Goal: Check status: Check status

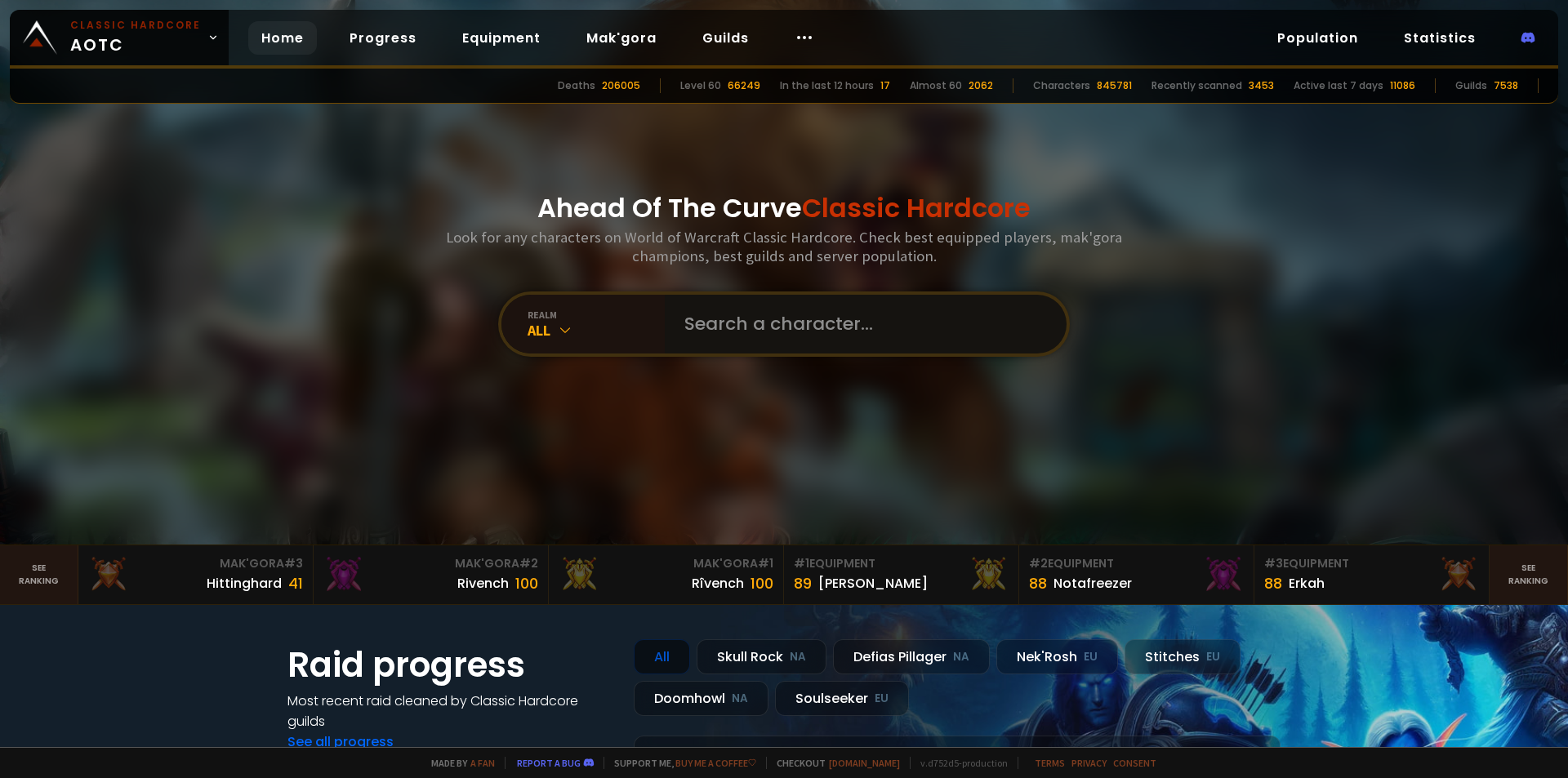
click at [726, 333] on input "text" at bounding box center [860, 323] width 373 height 58
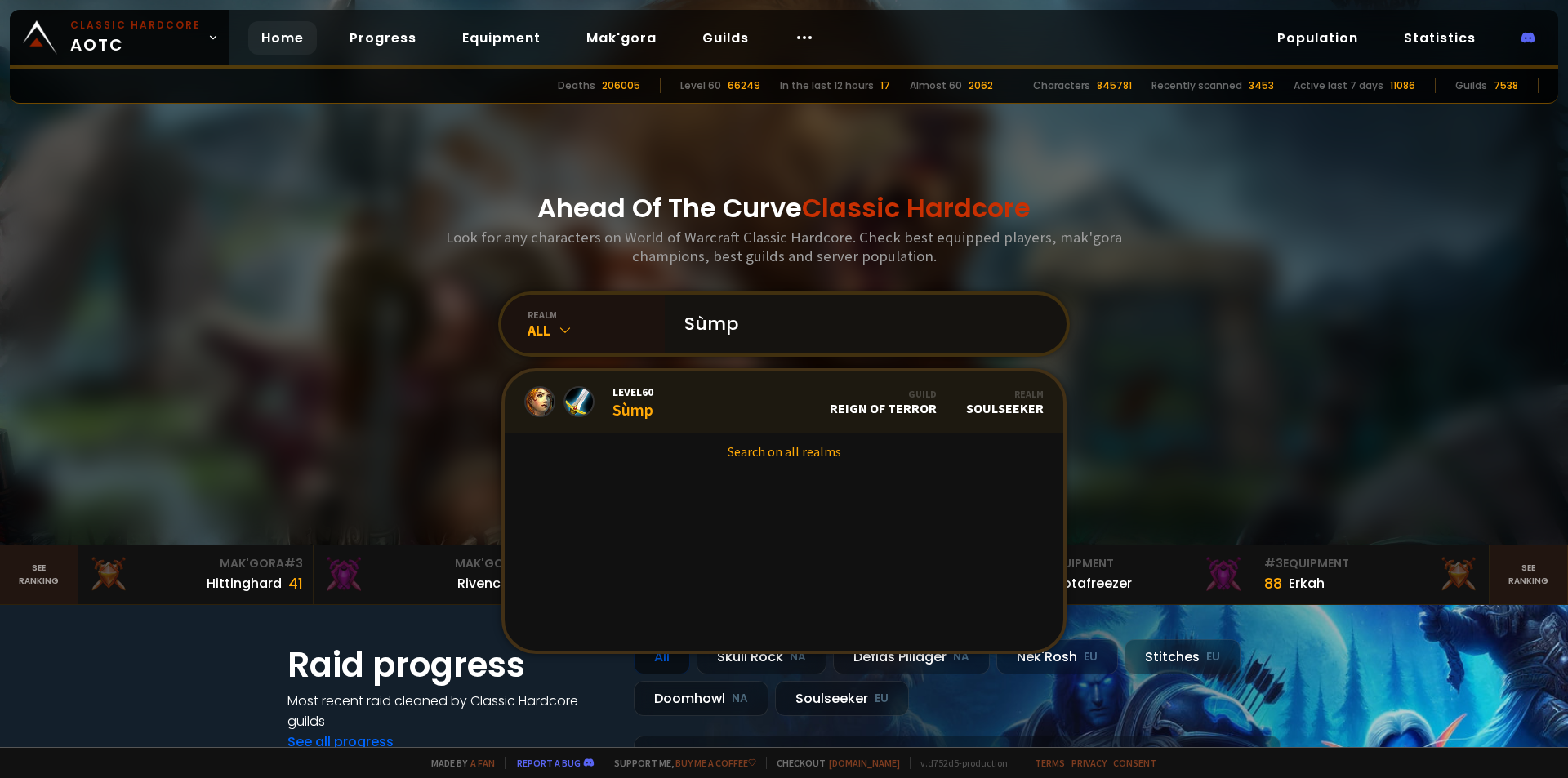
type input "Sùmp"
click at [684, 399] on link "Level 60 Sùmp Guild Reign of Terror Realm Soulseeker" at bounding box center [784, 402] width 559 height 62
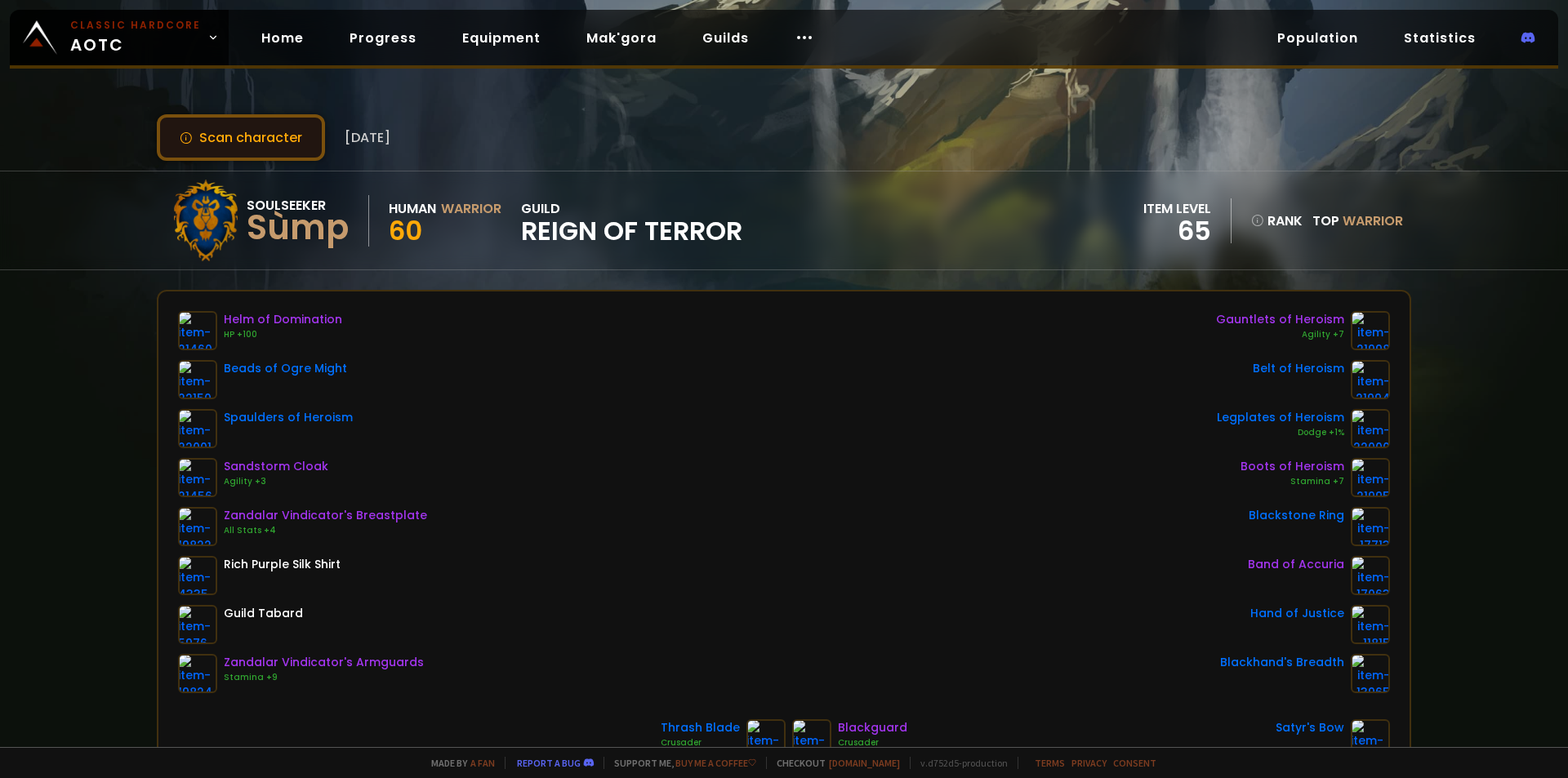
click at [254, 143] on button "Scan character" at bounding box center [241, 137] width 168 height 46
click at [267, 139] on button "Scan character" at bounding box center [241, 137] width 168 height 46
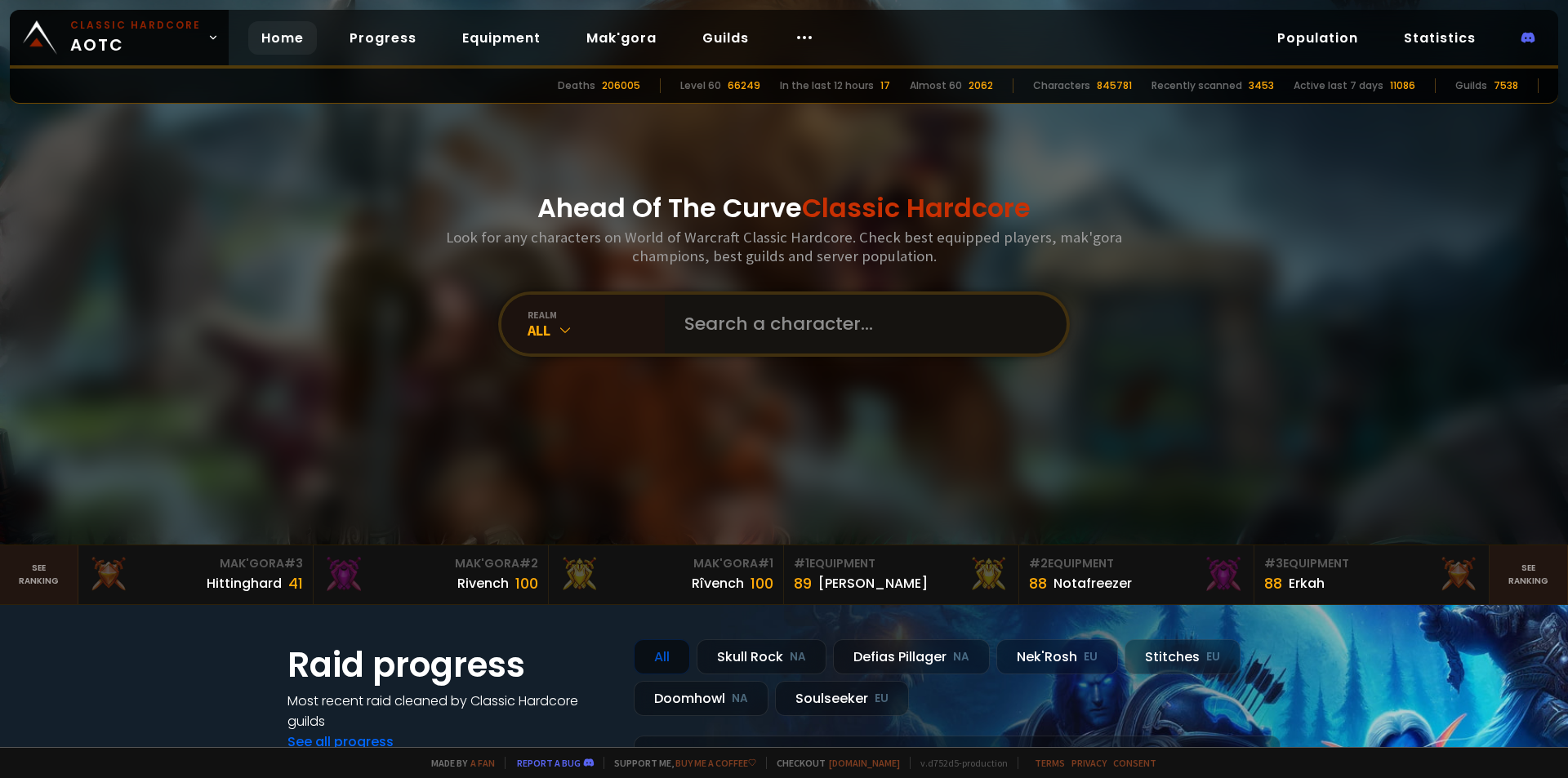
click at [729, 316] on input "text" at bounding box center [860, 323] width 373 height 58
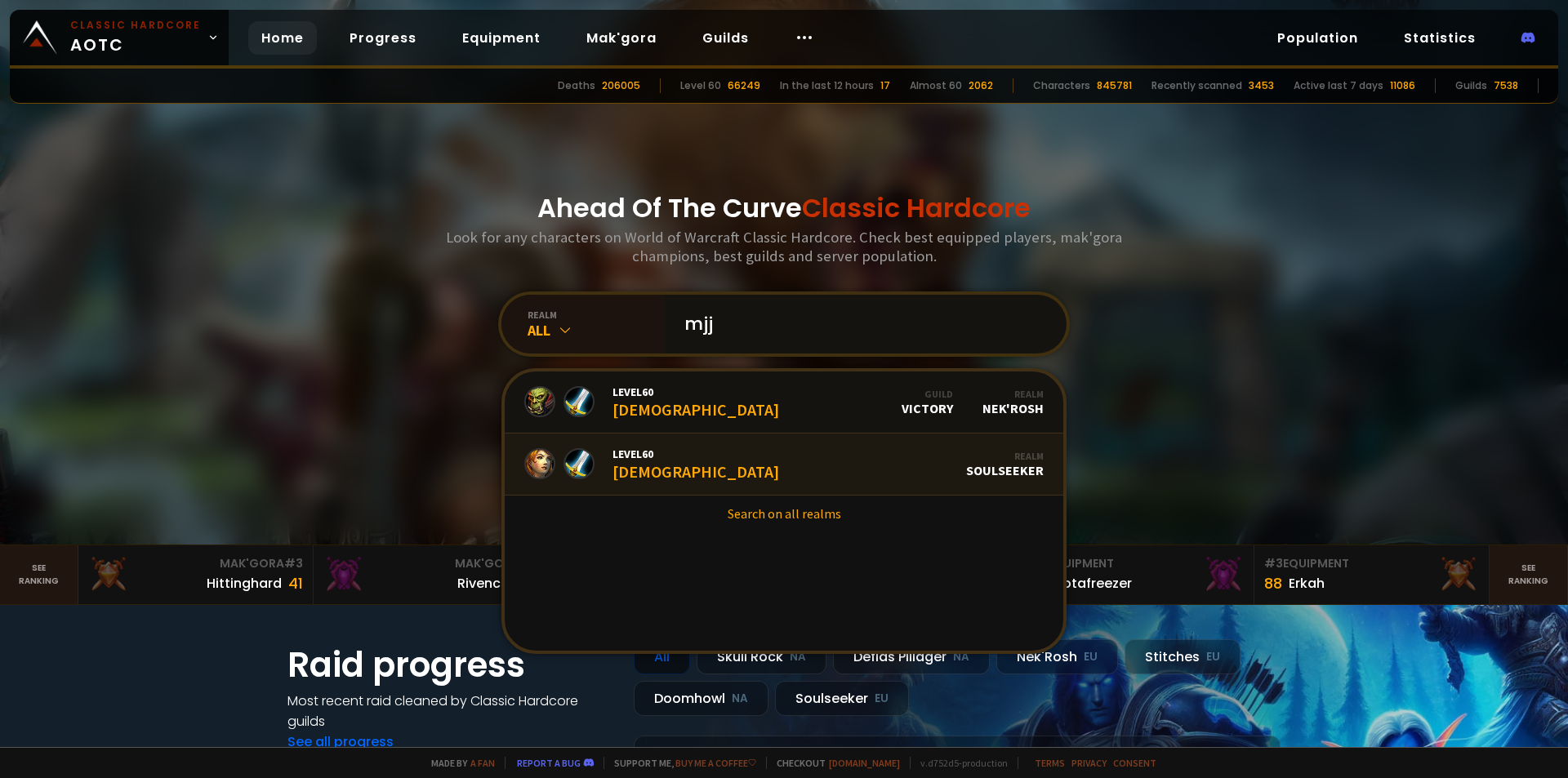
type input "mjj"
click at [761, 454] on link "Level 60 Mjj Realm Soulseeker" at bounding box center [784, 465] width 559 height 62
